Goal: Navigation & Orientation: Find specific page/section

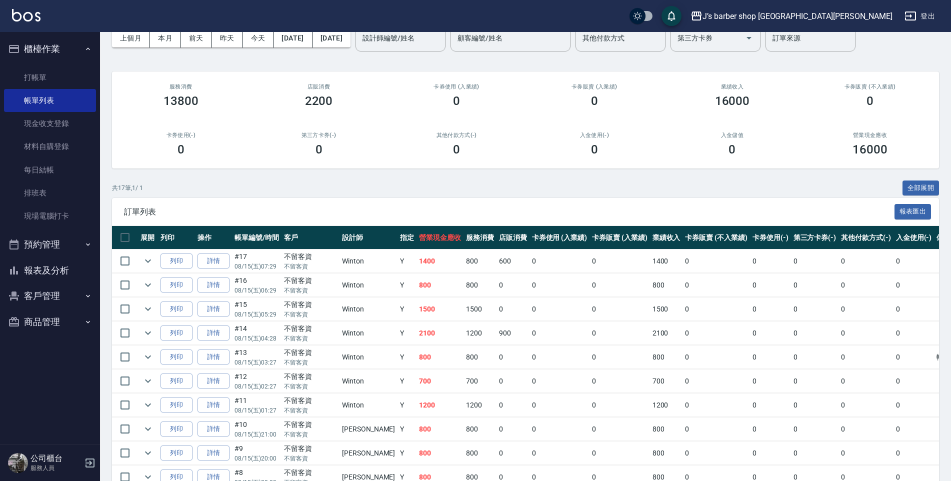
scroll to position [50, 0]
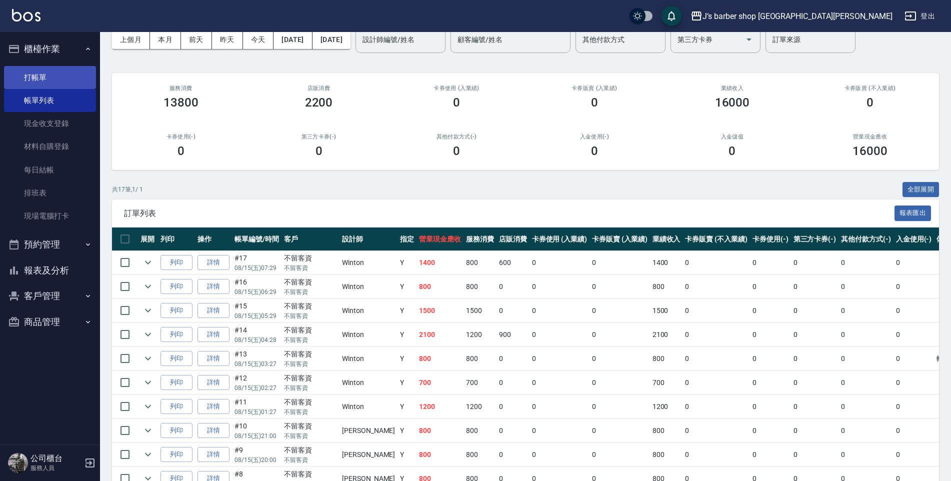
click at [70, 71] on link "打帳單" at bounding box center [50, 77] width 92 height 23
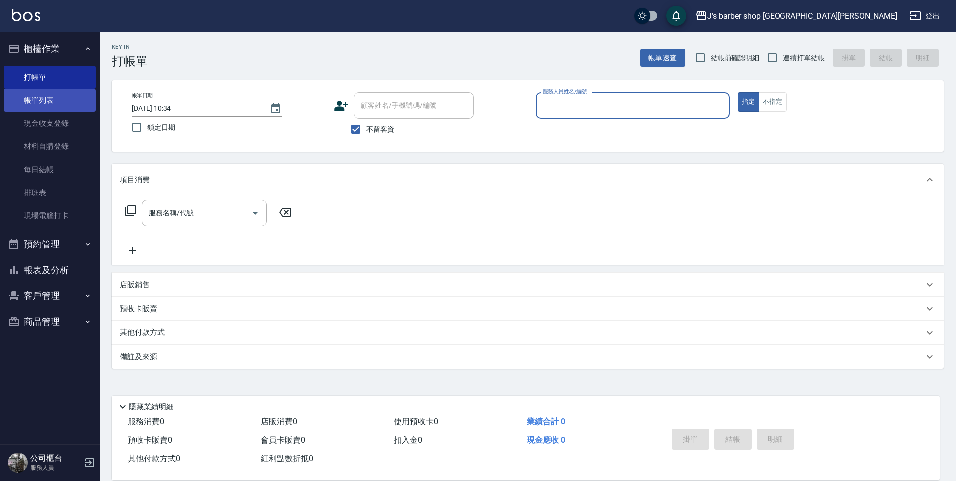
click at [62, 93] on link "帳單列表" at bounding box center [50, 100] width 92 height 23
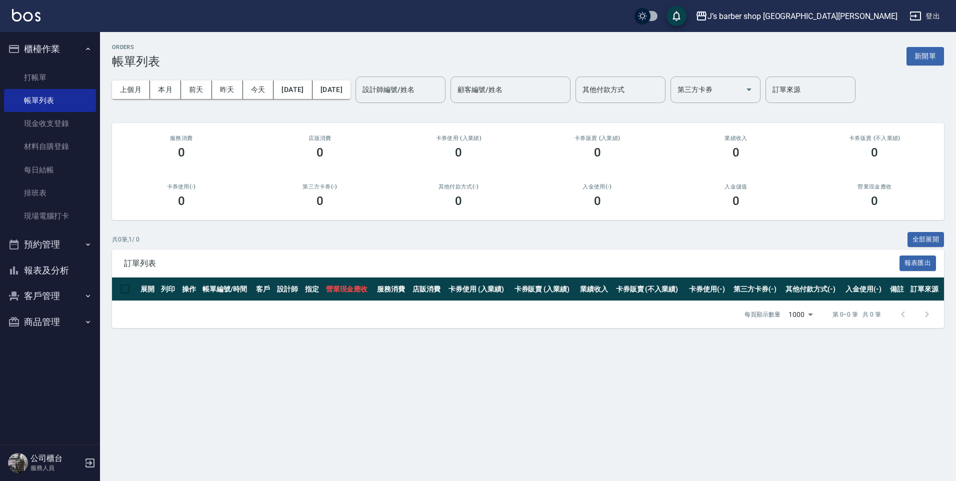
click at [266, 102] on div "上個月 本月 [DATE] [DATE] [DATE] [DATE] [DATE] 設計師編號/姓名 設計師編號/姓名 顧客編號/姓名 顧客編號/姓名 其他付…" at bounding box center [528, 89] width 832 height 42
click at [66, 245] on button "預約管理" at bounding box center [50, 244] width 92 height 26
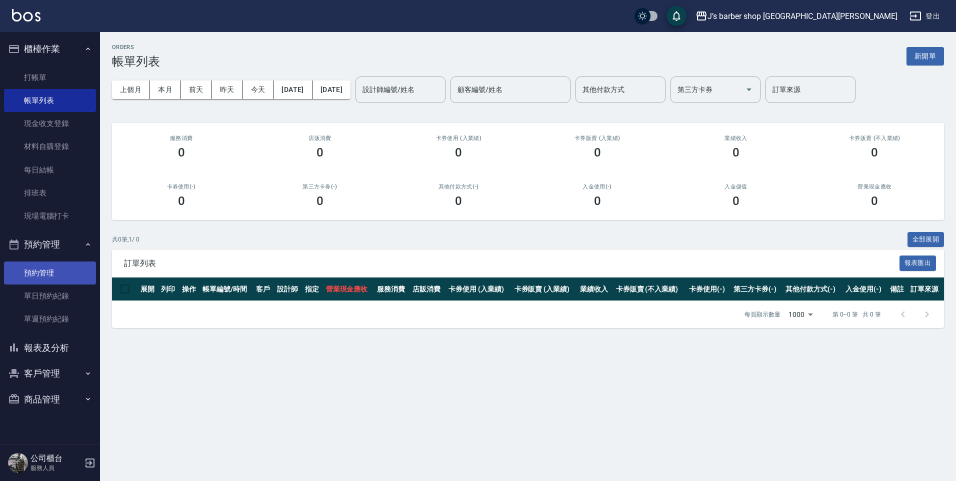
click at [56, 279] on link "預約管理" at bounding box center [50, 272] width 92 height 23
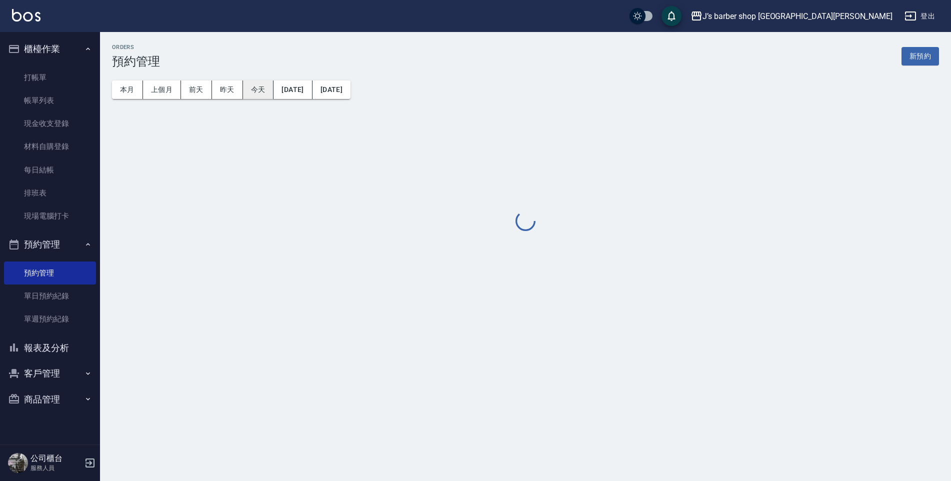
click at [265, 84] on button "今天" at bounding box center [258, 89] width 31 height 18
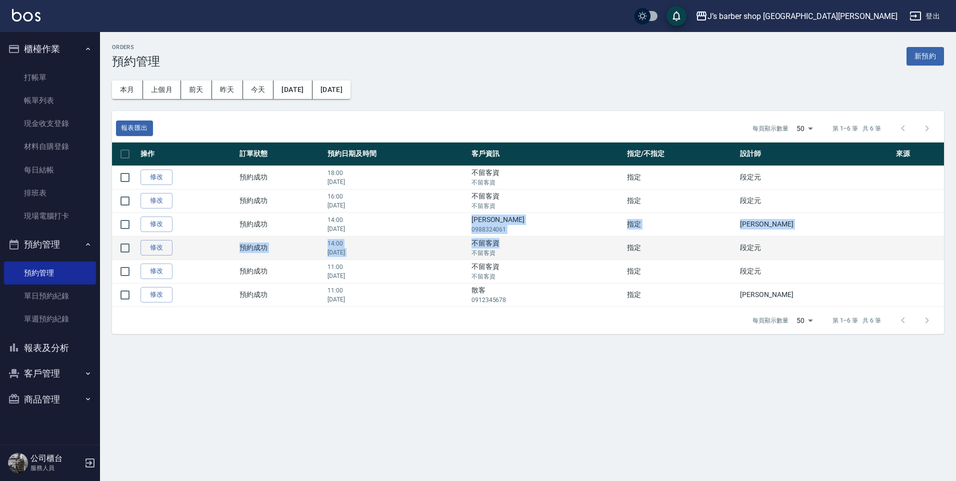
drag, startPoint x: 524, startPoint y: 220, endPoint x: 559, endPoint y: 239, distance: 39.8
click at [559, 239] on tbody "修改  預約成功 18:00 [DATE] 不留客資 不留客資 指定 段定元  修改  預約成功 16:00 [DATE] 不留客資 不留客資 指定 段定元 …" at bounding box center [528, 235] width 832 height 141
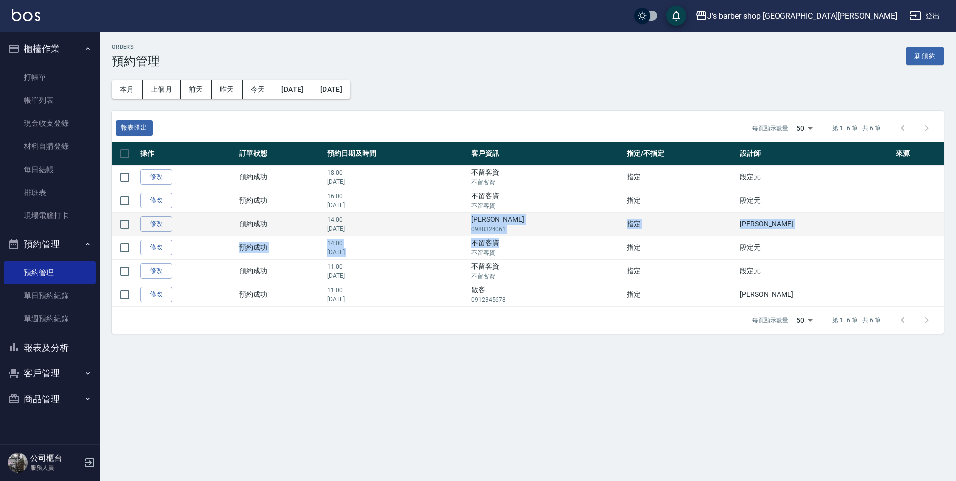
drag, startPoint x: 559, startPoint y: 239, endPoint x: 556, endPoint y: 235, distance: 5.3
click at [556, 235] on td "[PERSON_NAME] 0988324061" at bounding box center [546, 223] width 155 height 23
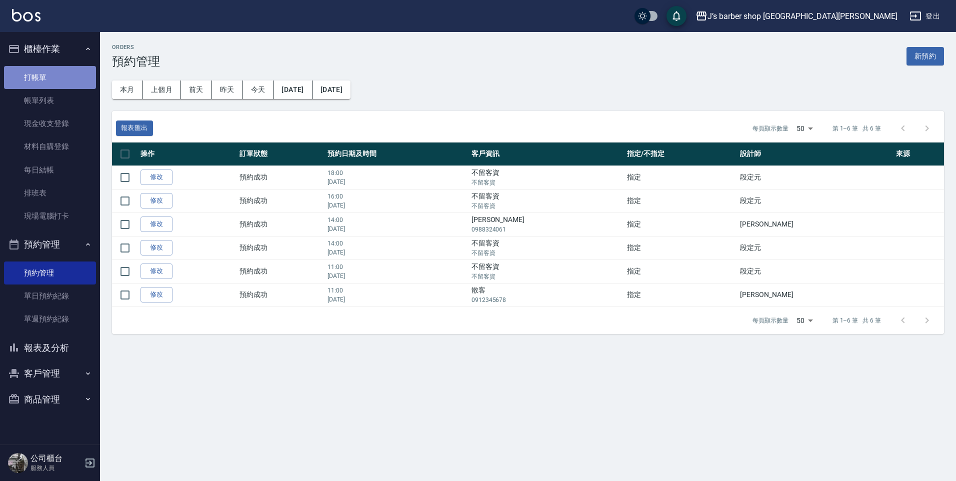
click at [72, 77] on link "打帳單" at bounding box center [50, 77] width 92 height 23
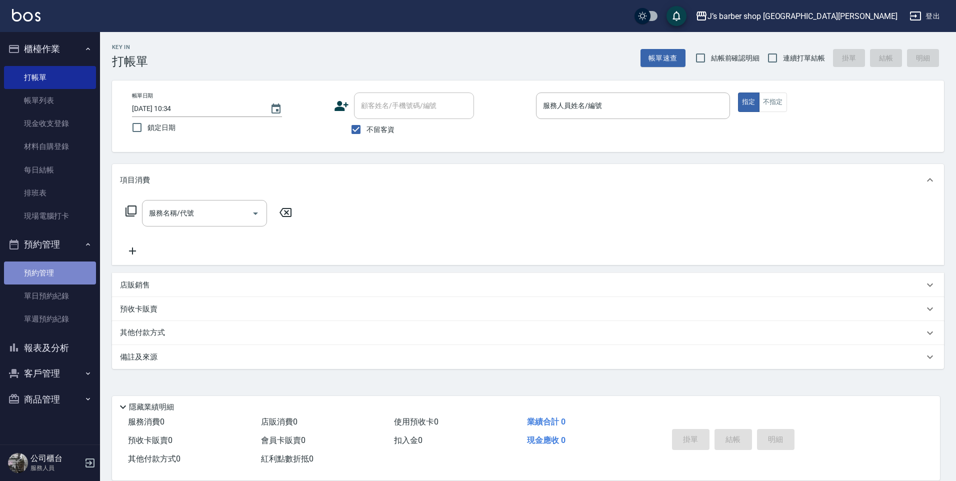
click at [46, 264] on link "預約管理" at bounding box center [50, 272] width 92 height 23
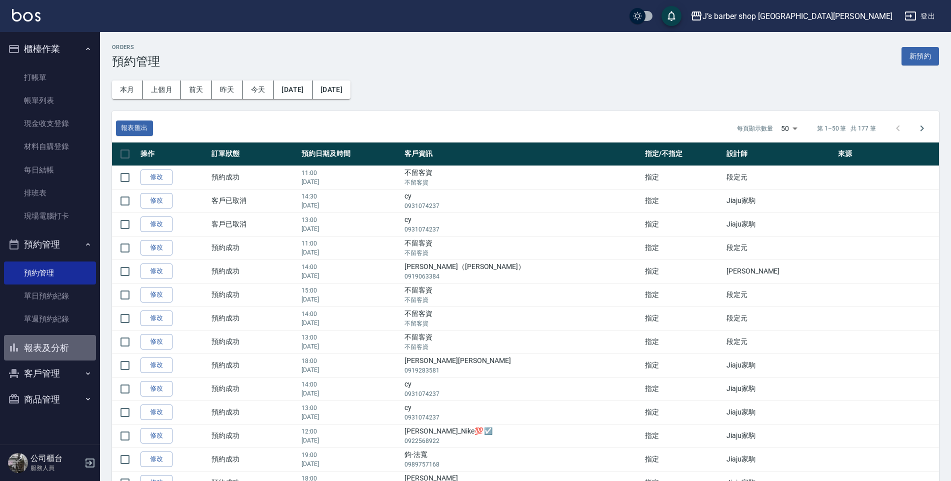
click at [40, 353] on button "報表及分析" at bounding box center [50, 348] width 92 height 26
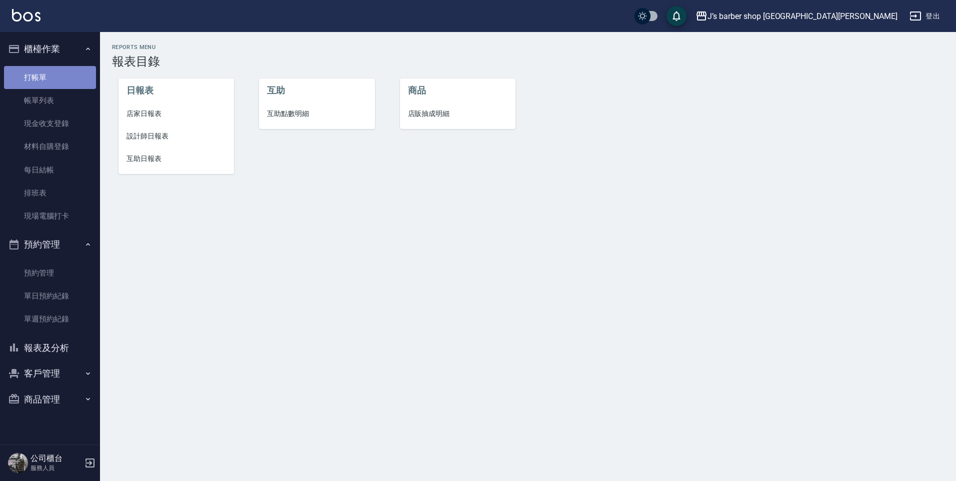
click at [55, 84] on link "打帳單" at bounding box center [50, 77] width 92 height 23
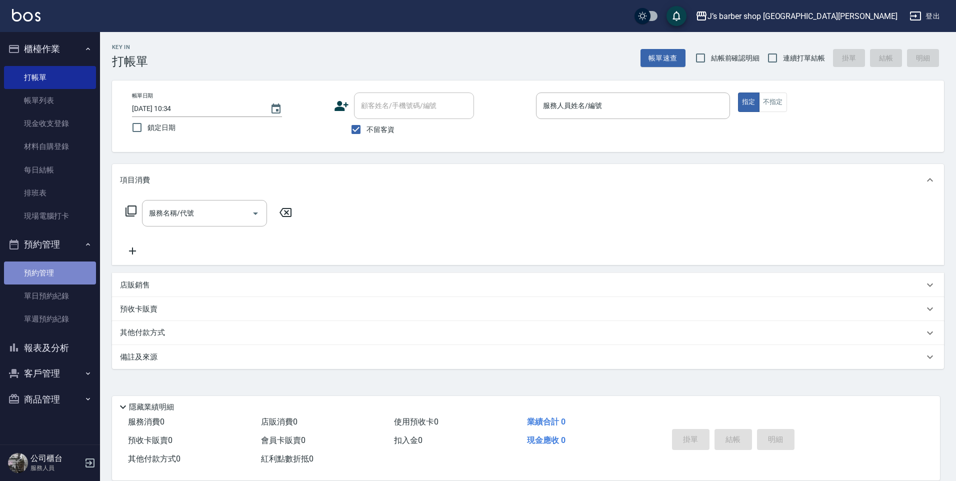
click at [57, 274] on link "預約管理" at bounding box center [50, 272] width 92 height 23
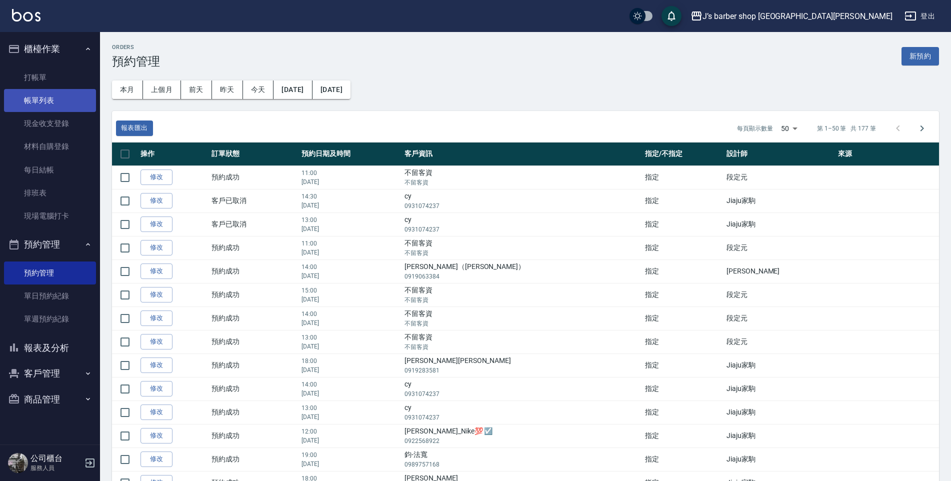
click at [30, 107] on link "帳單列表" at bounding box center [50, 100] width 92 height 23
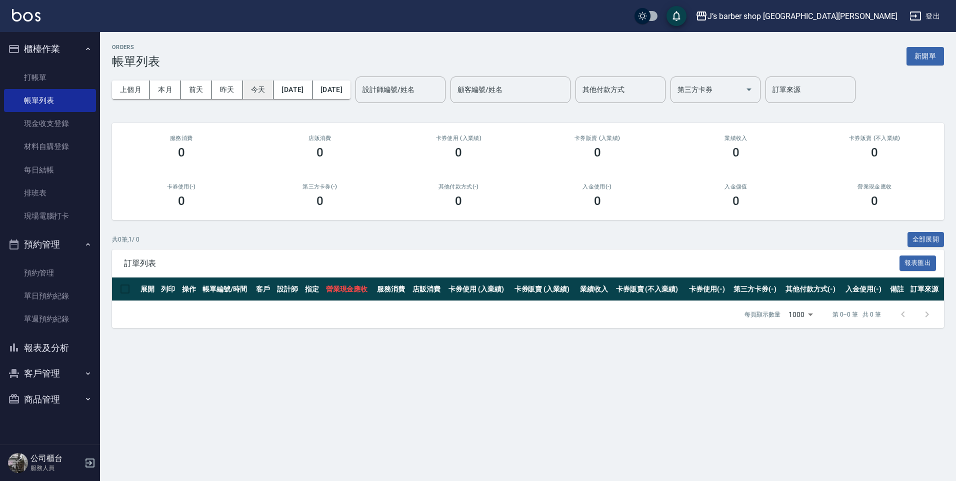
click at [244, 91] on button "今天" at bounding box center [258, 89] width 31 height 18
click at [231, 89] on button "昨天" at bounding box center [227, 89] width 31 height 18
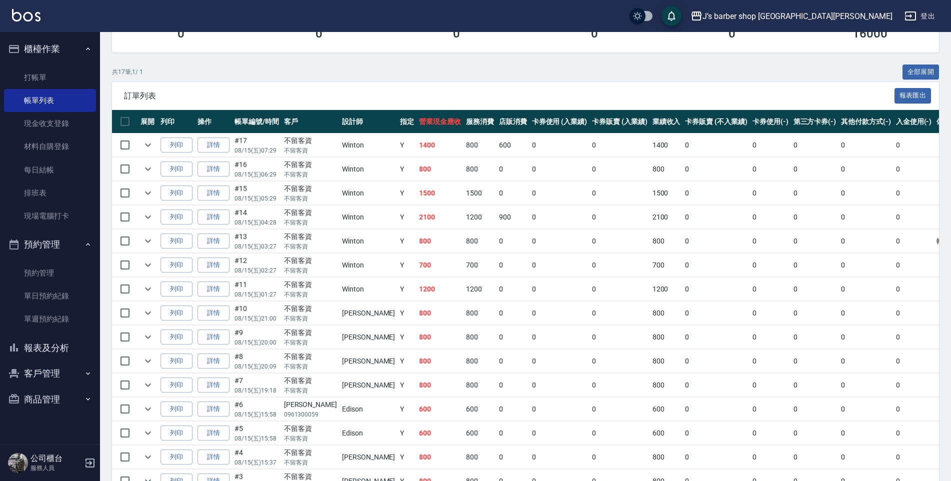
scroll to position [167, 0]
